Goal: Task Accomplishment & Management: Manage account settings

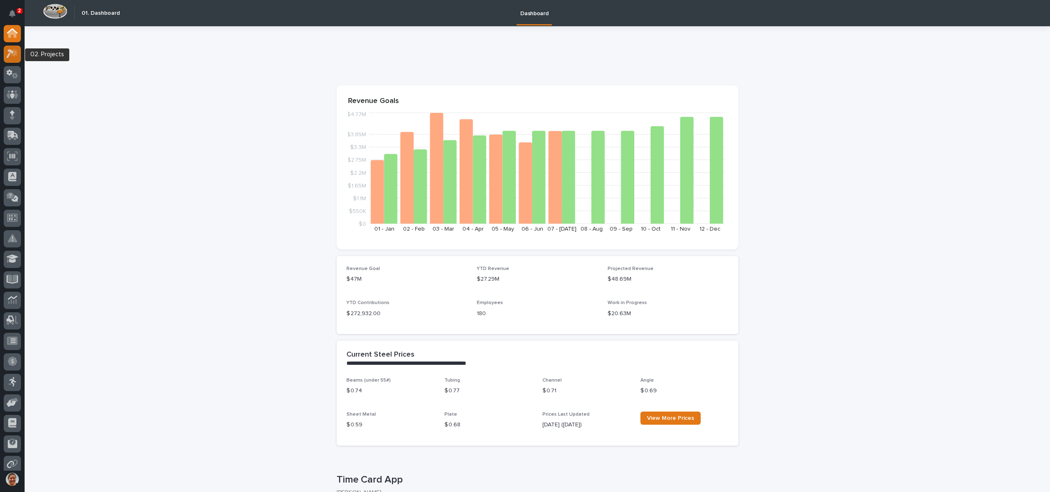
click at [11, 58] on icon at bounding box center [13, 53] width 12 height 9
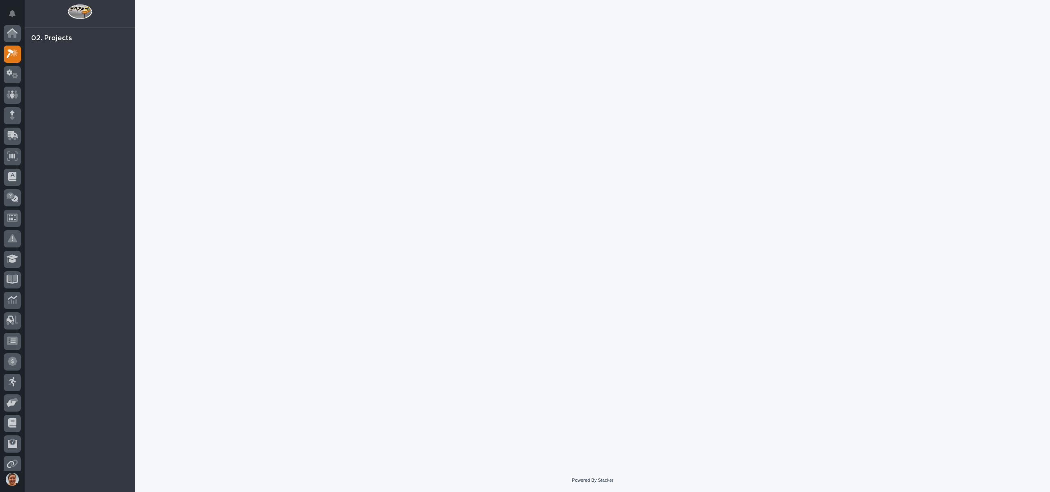
scroll to position [20, 0]
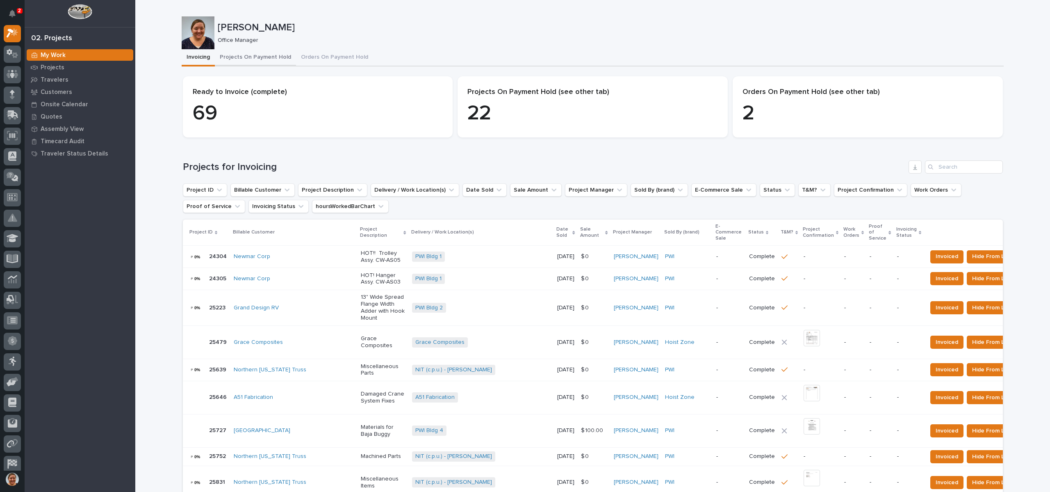
click at [264, 56] on button "Projects On Payment Hold" at bounding box center [255, 57] width 81 height 17
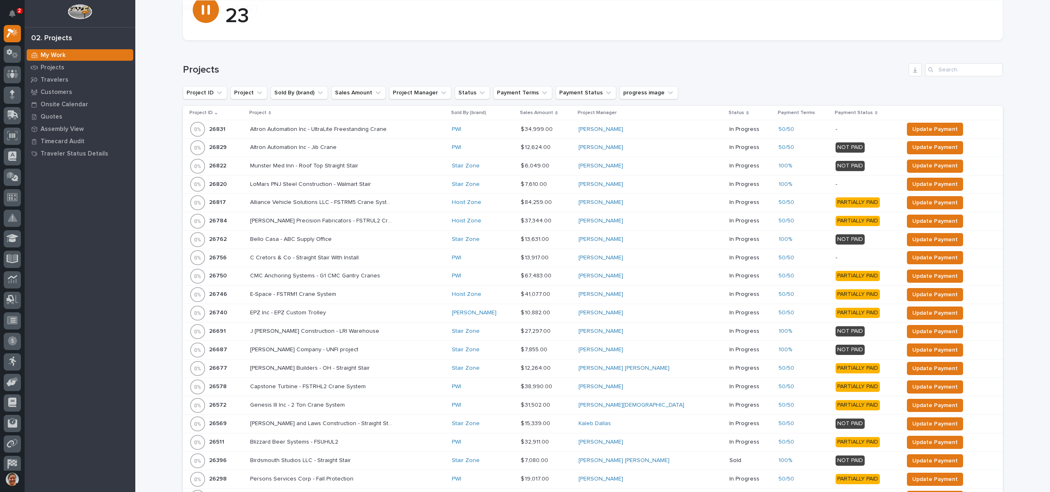
scroll to position [123, 0]
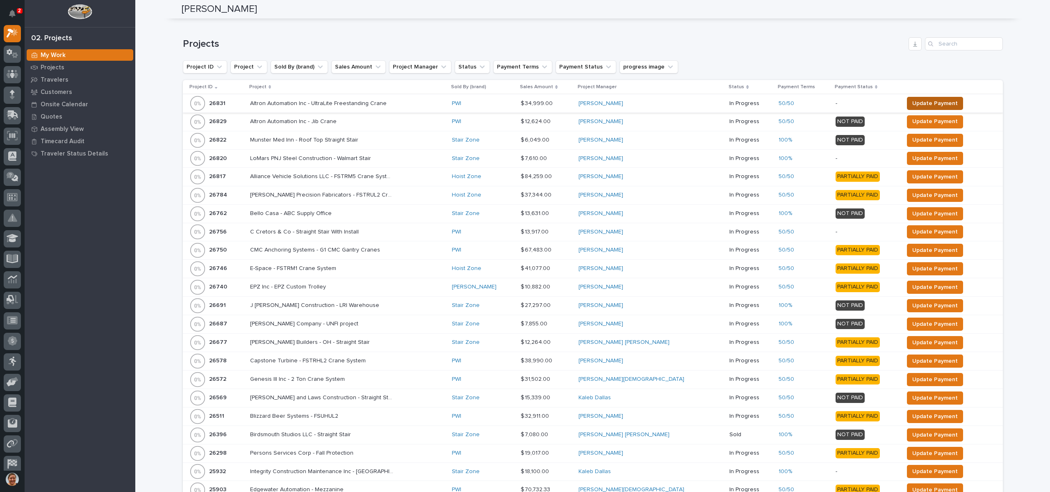
click at [912, 98] on span "Update Payment" at bounding box center [935, 103] width 46 height 10
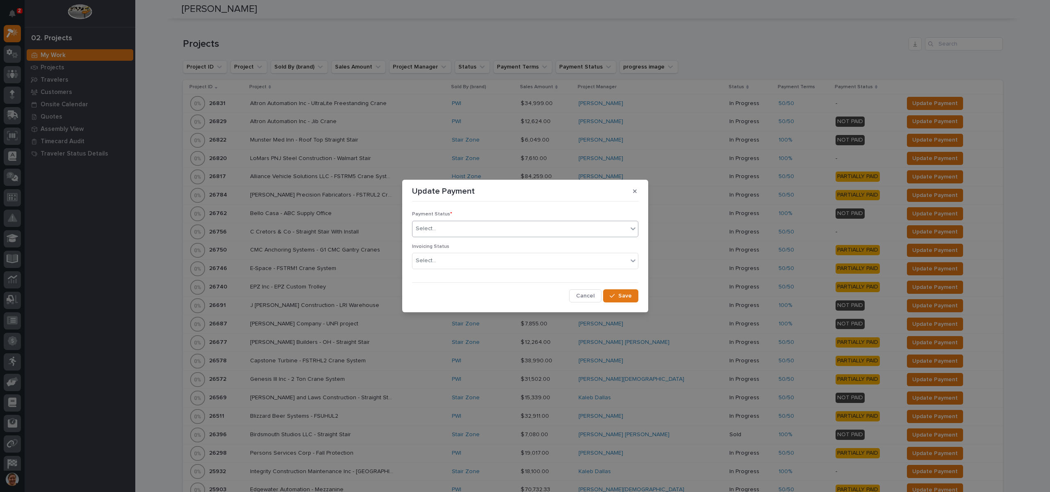
click at [478, 224] on div "Select..." at bounding box center [519, 229] width 215 height 14
click at [447, 256] on span "PARTIALLY PAID" at bounding box center [438, 258] width 44 height 9
click at [619, 292] on span "Save" at bounding box center [625, 295] width 14 height 7
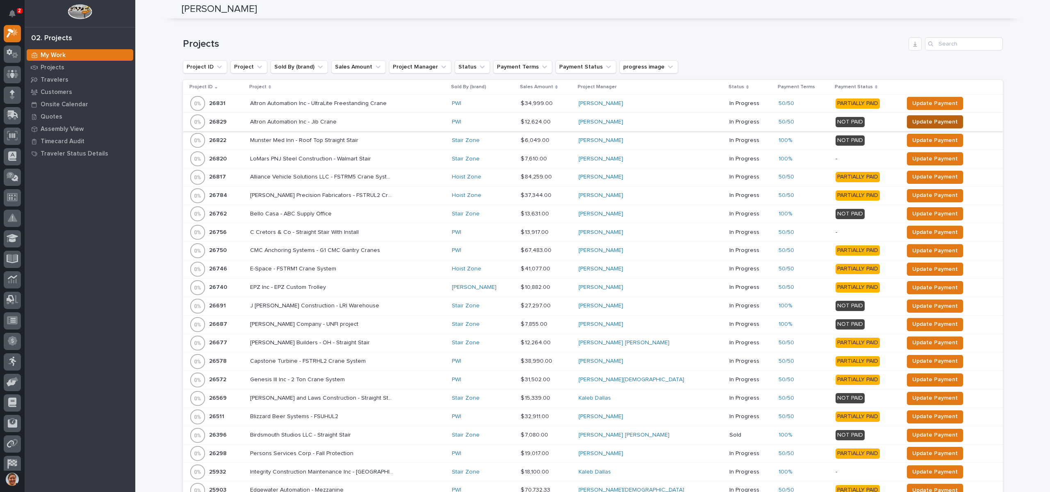
click at [912, 117] on span "Update Payment" at bounding box center [935, 122] width 46 height 10
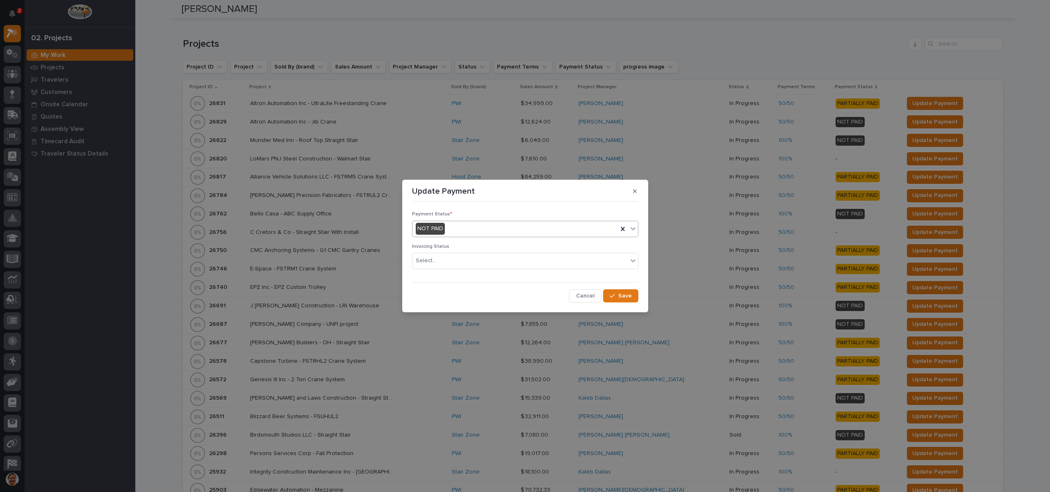
click at [481, 228] on div "NOT PAID" at bounding box center [514, 229] width 205 height 14
click at [455, 262] on span "PARTIALLY PAID" at bounding box center [438, 258] width 44 height 9
click at [624, 296] on span "Save" at bounding box center [625, 295] width 14 height 7
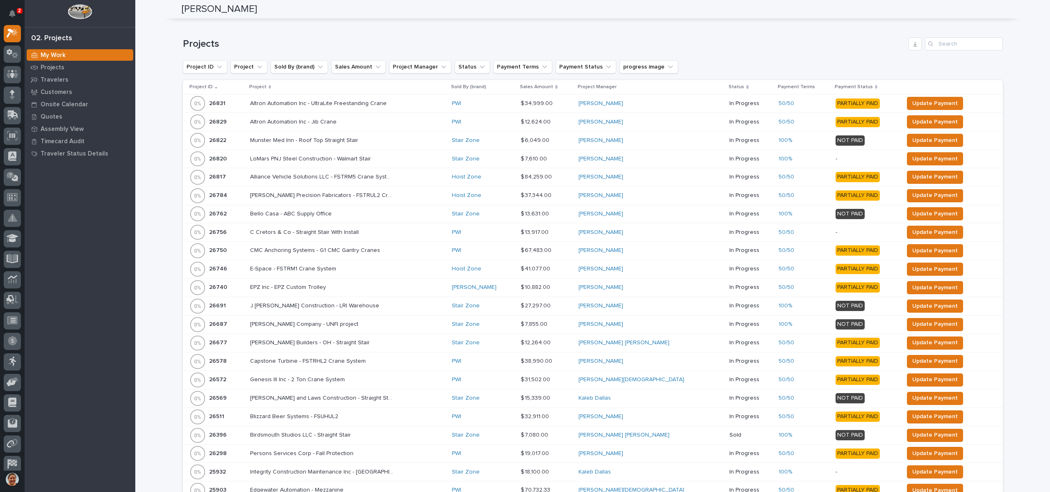
click at [265, 88] on p "Project" at bounding box center [257, 86] width 17 height 9
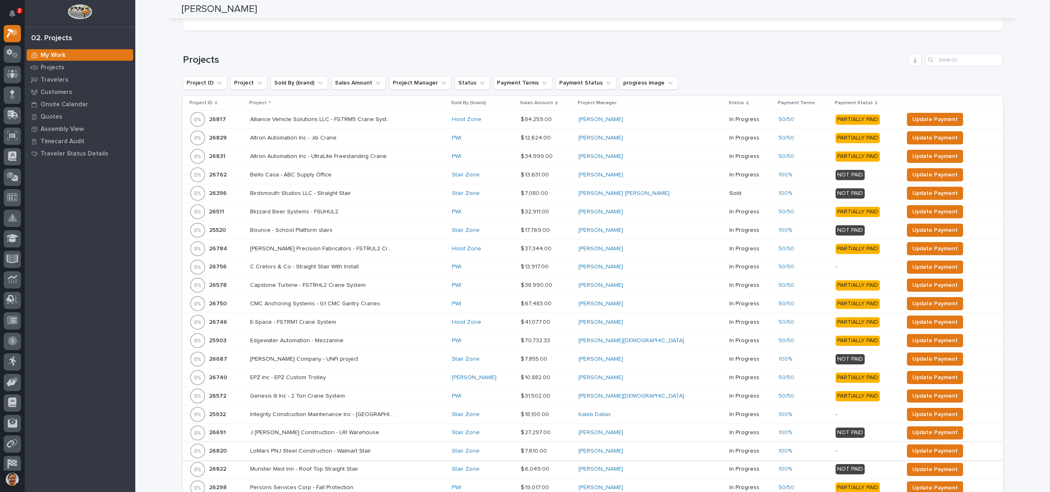
scroll to position [0, 0]
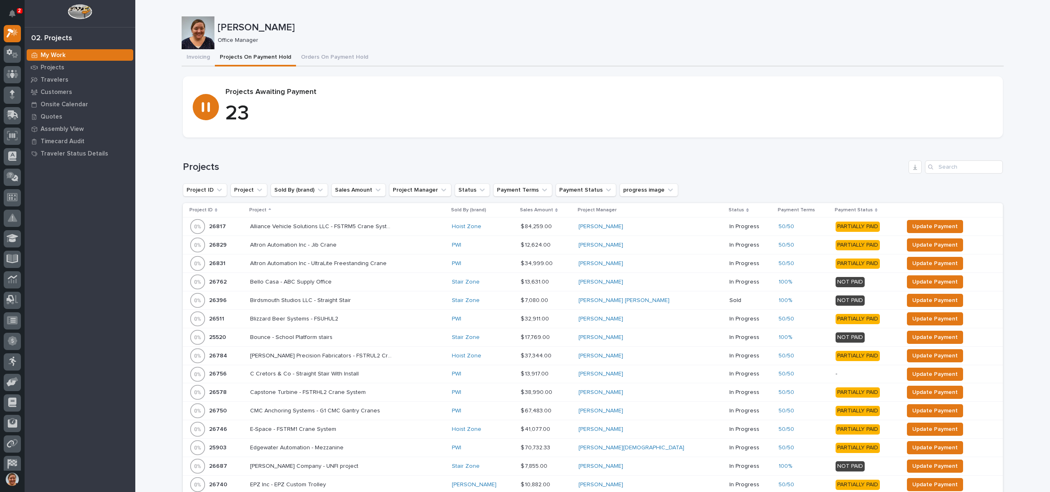
click at [194, 208] on p "Project ID" at bounding box center [200, 209] width 23 height 9
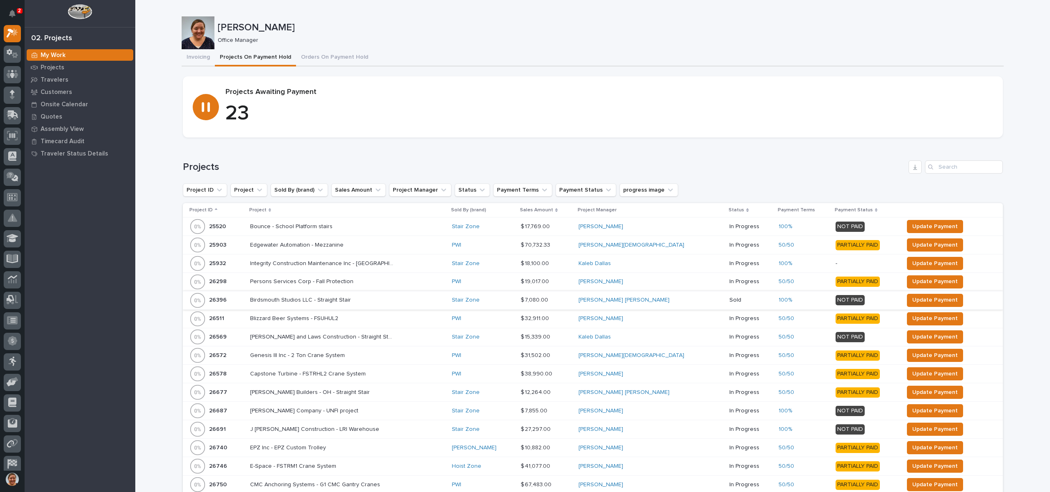
scroll to position [123, 0]
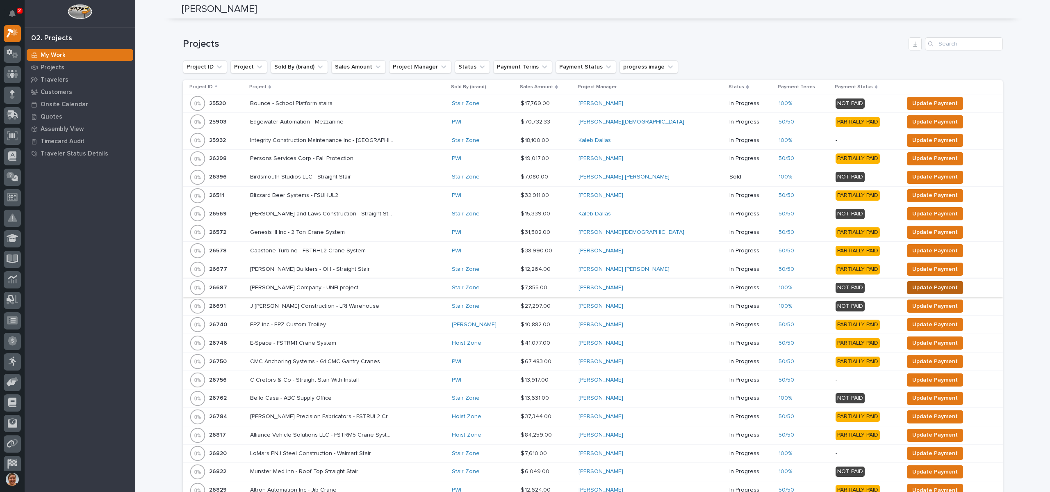
click at [912, 284] on span "Update Payment" at bounding box center [935, 287] width 46 height 10
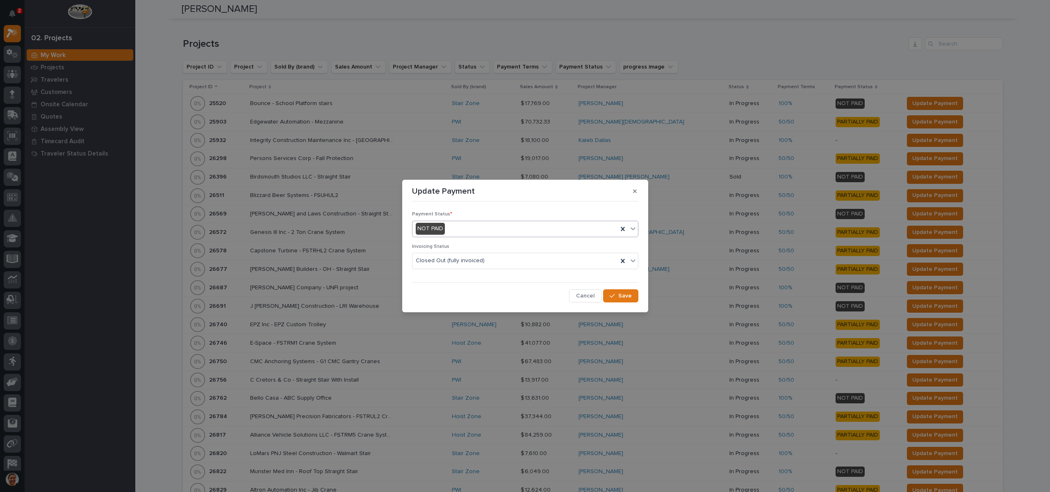
click at [461, 232] on div "NOT PAID" at bounding box center [514, 229] width 205 height 14
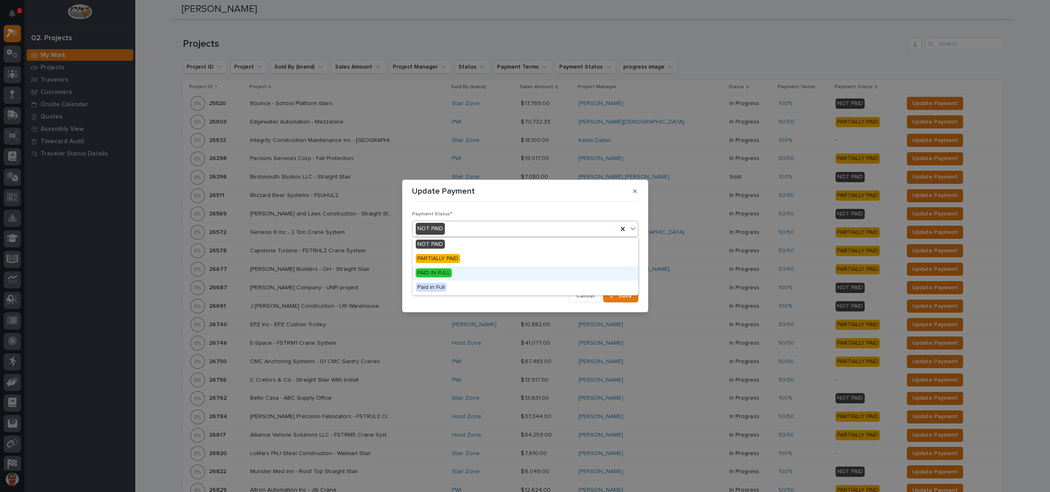
click at [452, 271] on span "PAID IN FULL" at bounding box center [434, 272] width 36 height 9
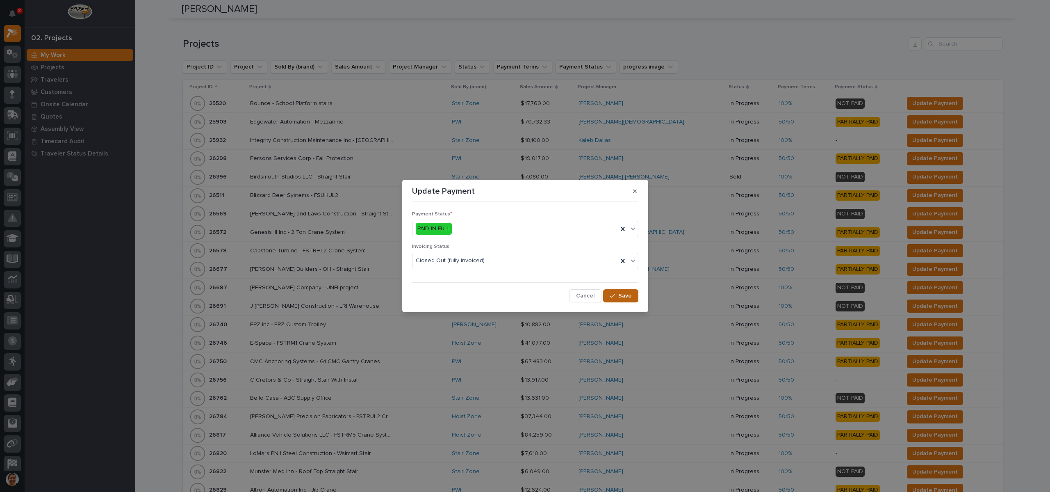
click at [612, 295] on icon "button" at bounding box center [612, 296] width 5 height 6
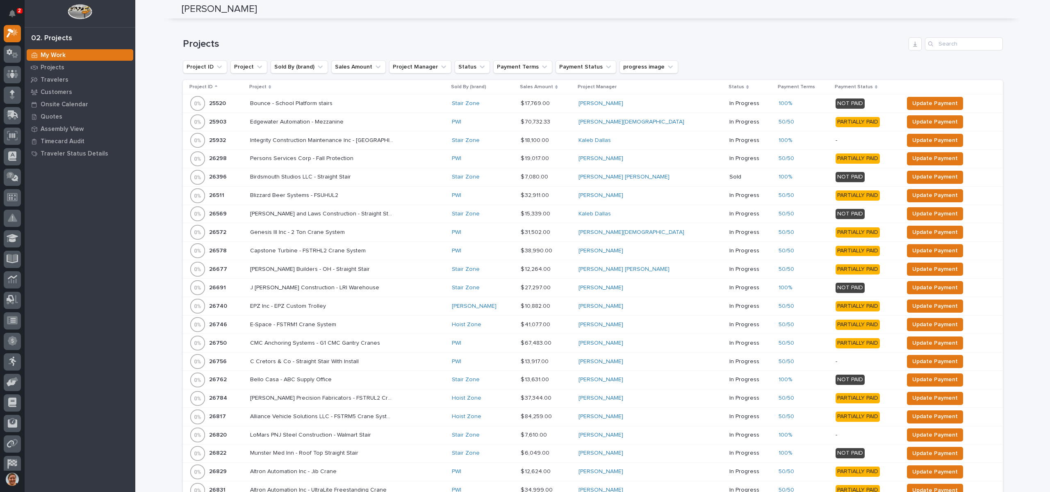
scroll to position [114, 0]
